Goal: Transaction & Acquisition: Purchase product/service

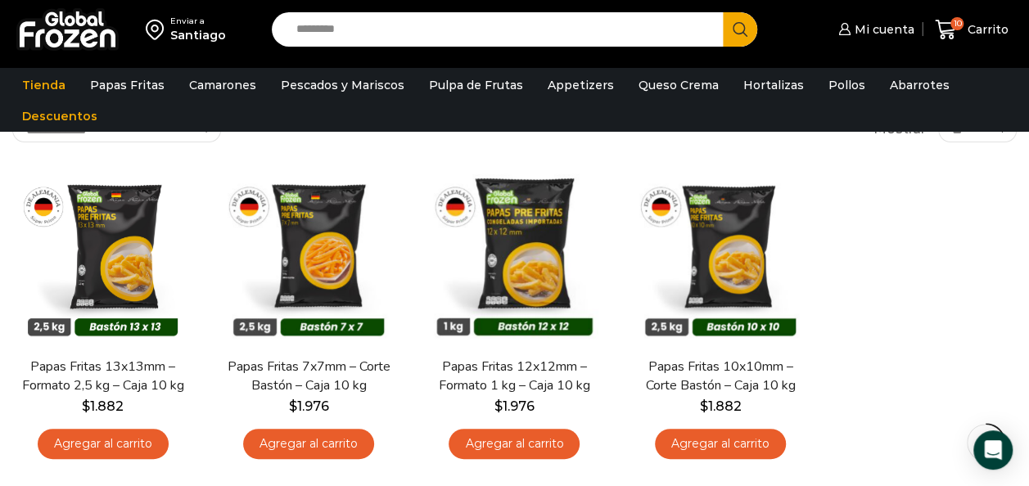
click at [435, 25] on input "Search input" at bounding box center [501, 29] width 427 height 34
type input "**********"
click at [723, 12] on button "Search" at bounding box center [740, 29] width 34 height 34
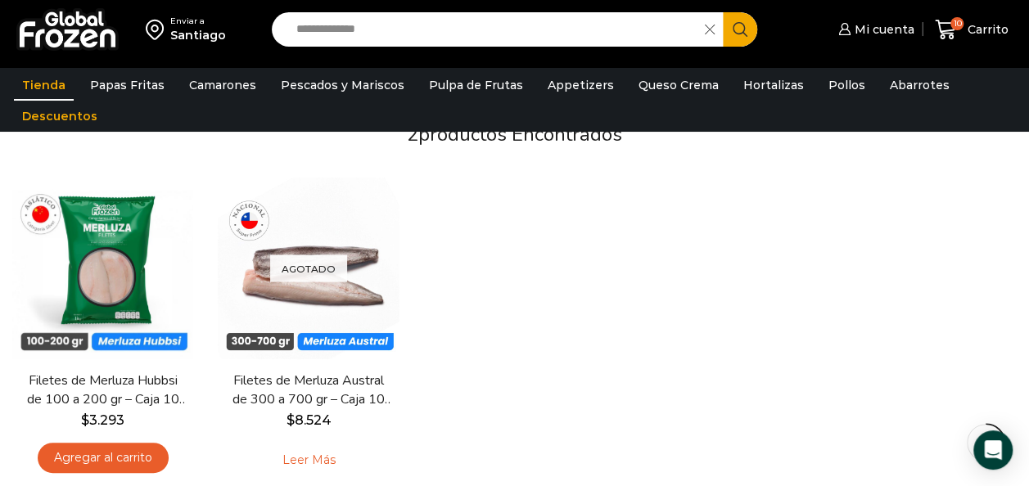
scroll to position [146, 0]
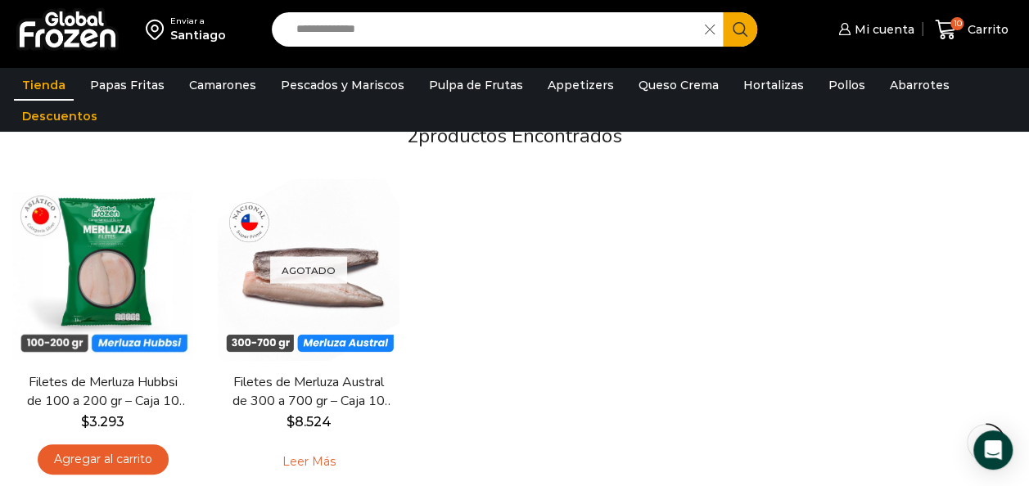
click at [563, 434] on div "En stock Vista Rápida Filetes de Merluza Hubbsi de 100 a 200 gr – Caja 10 kg $ …" at bounding box center [514, 334] width 1029 height 334
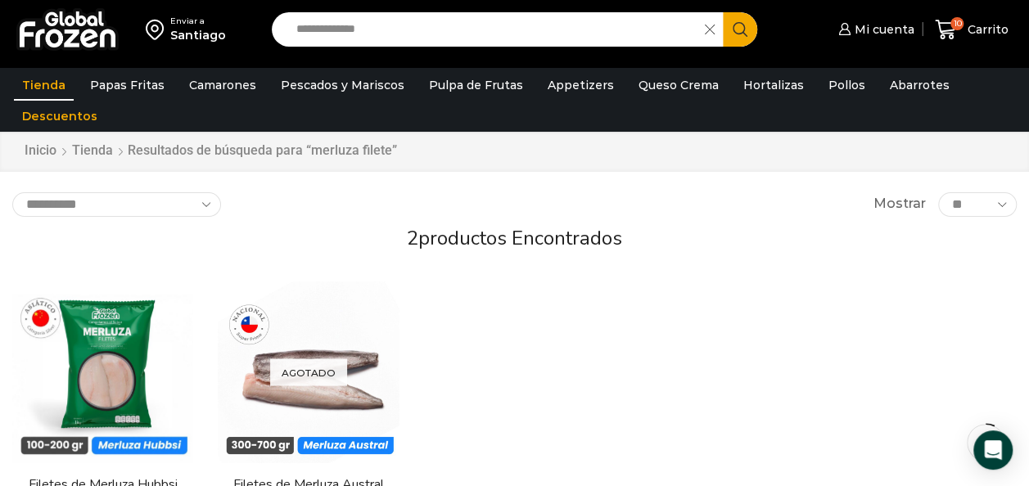
scroll to position [43, 0]
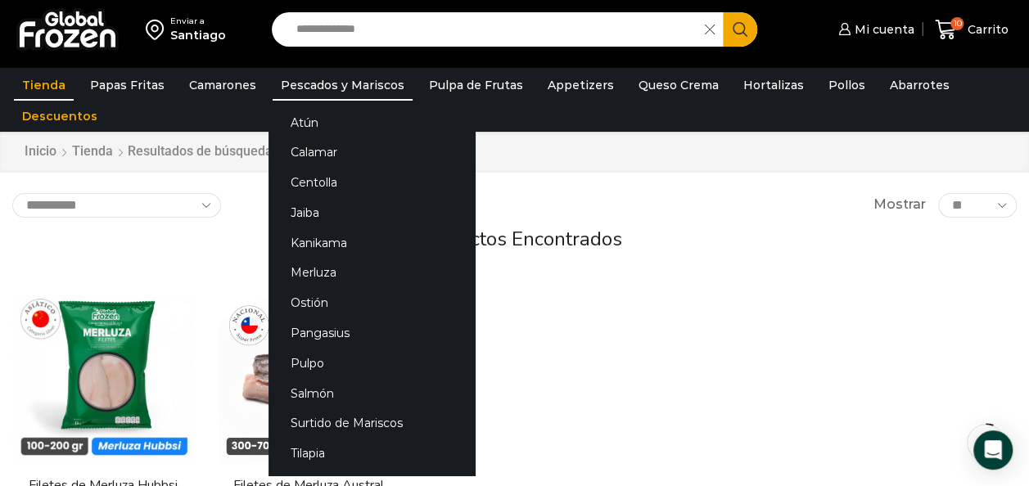
click at [327, 94] on link "Pescados y Mariscos" at bounding box center [342, 85] width 140 height 31
click at [299, 115] on link "Atún" at bounding box center [371, 122] width 206 height 30
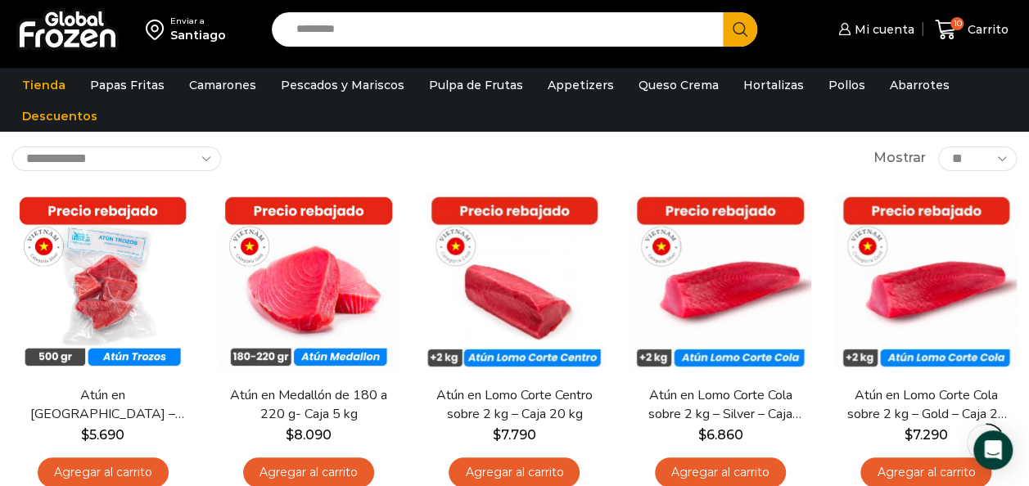
scroll to position [88, 0]
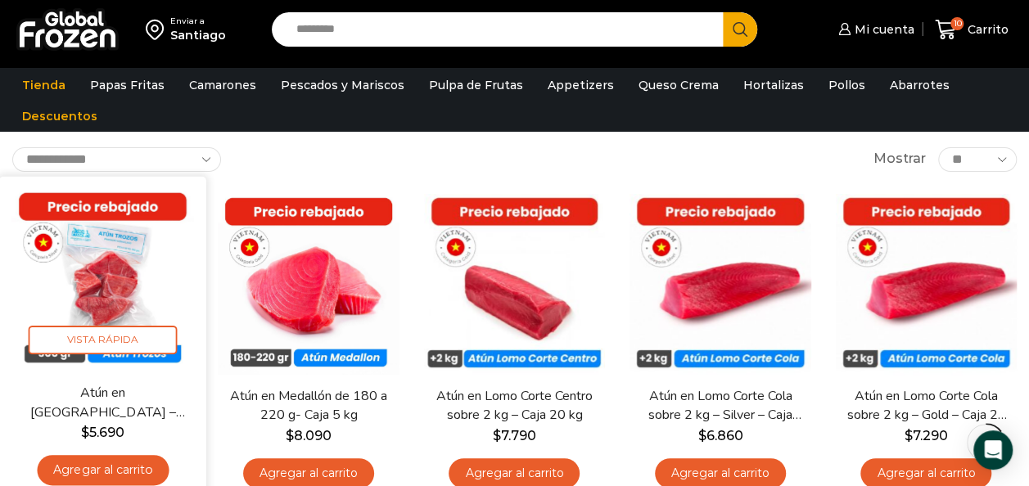
click at [119, 286] on img at bounding box center [102, 279] width 182 height 182
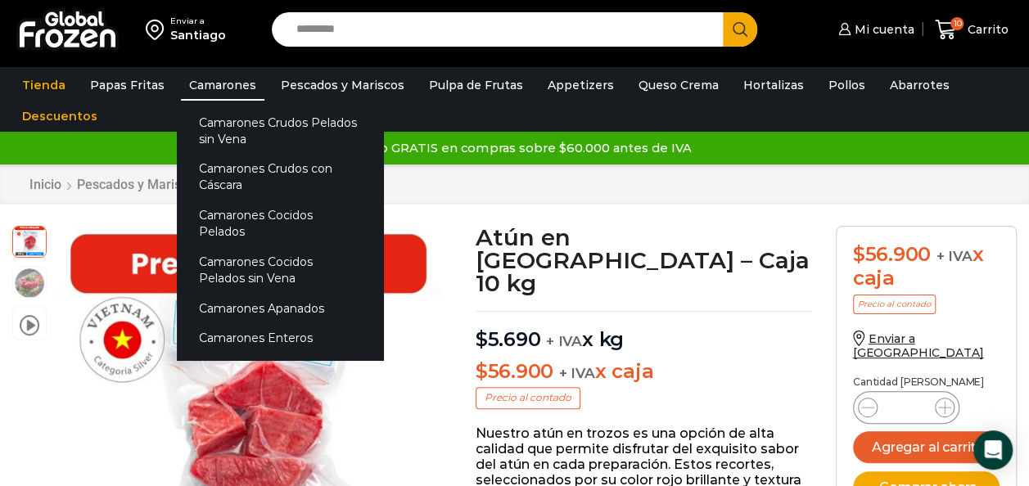
click at [228, 92] on link "Camarones" at bounding box center [222, 85] width 83 height 31
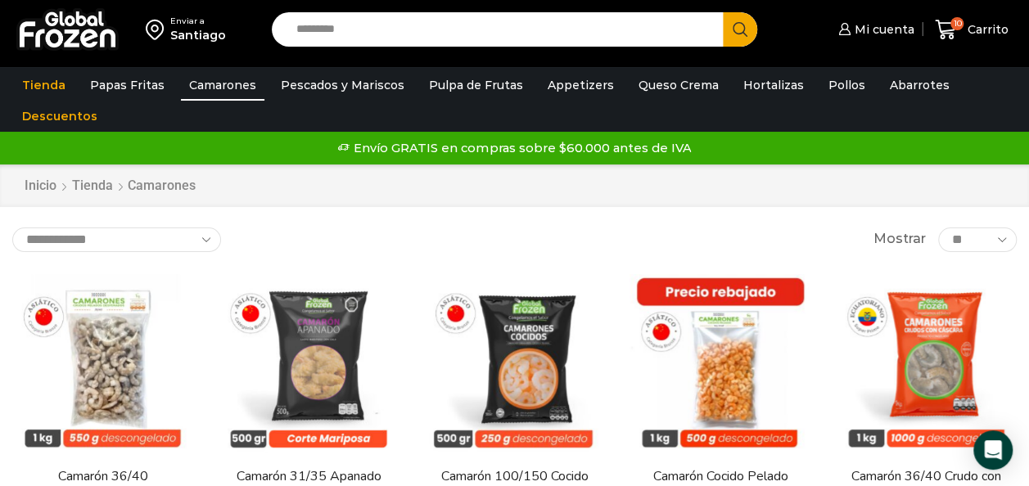
click at [314, 34] on input "Search input" at bounding box center [501, 29] width 427 height 34
type input "*******"
click at [723, 12] on button "Search" at bounding box center [740, 29] width 34 height 34
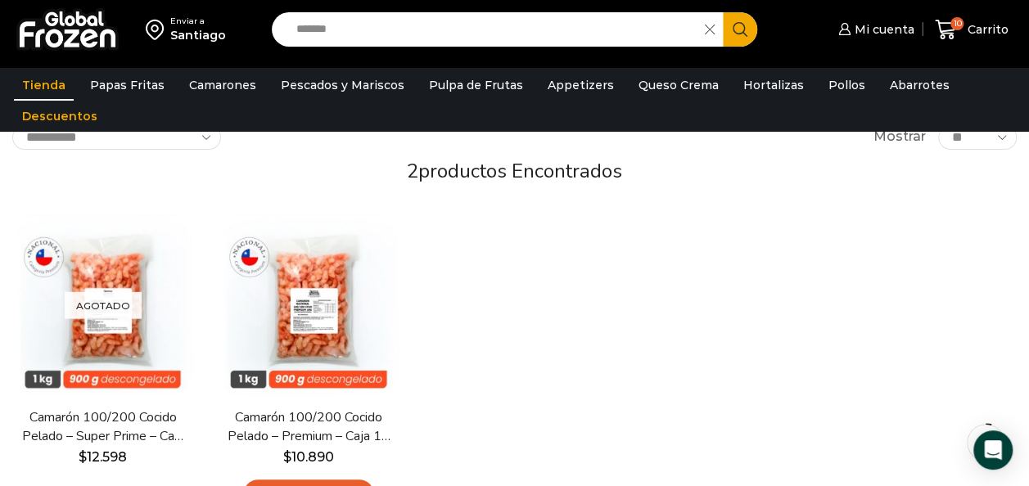
scroll to position [2, 0]
